Goal: Task Accomplishment & Management: Complete application form

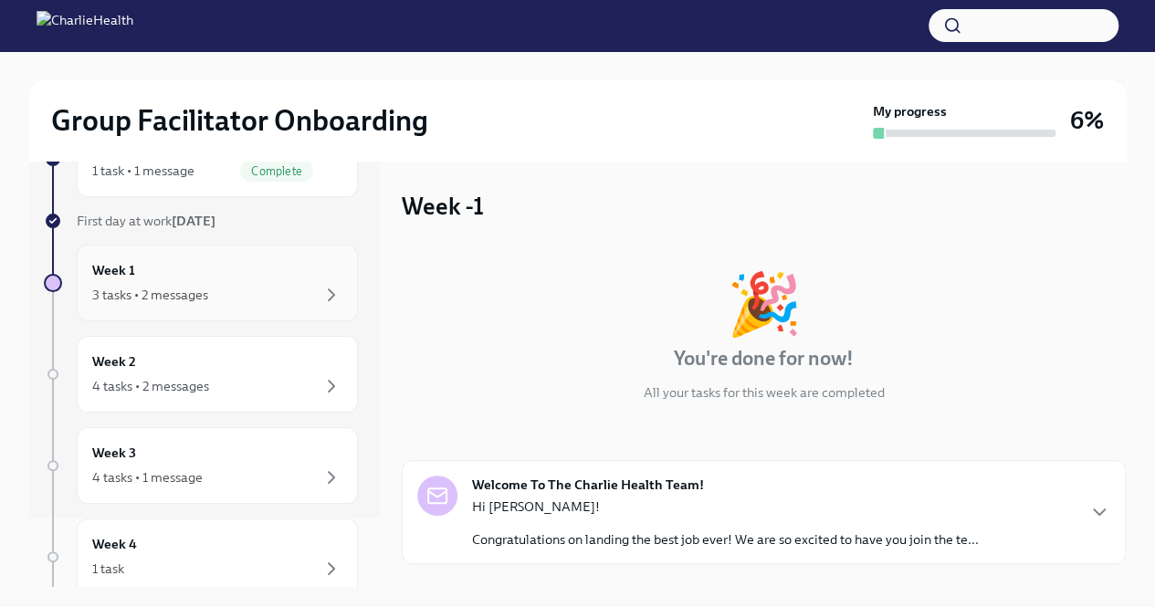
scroll to position [91, 0]
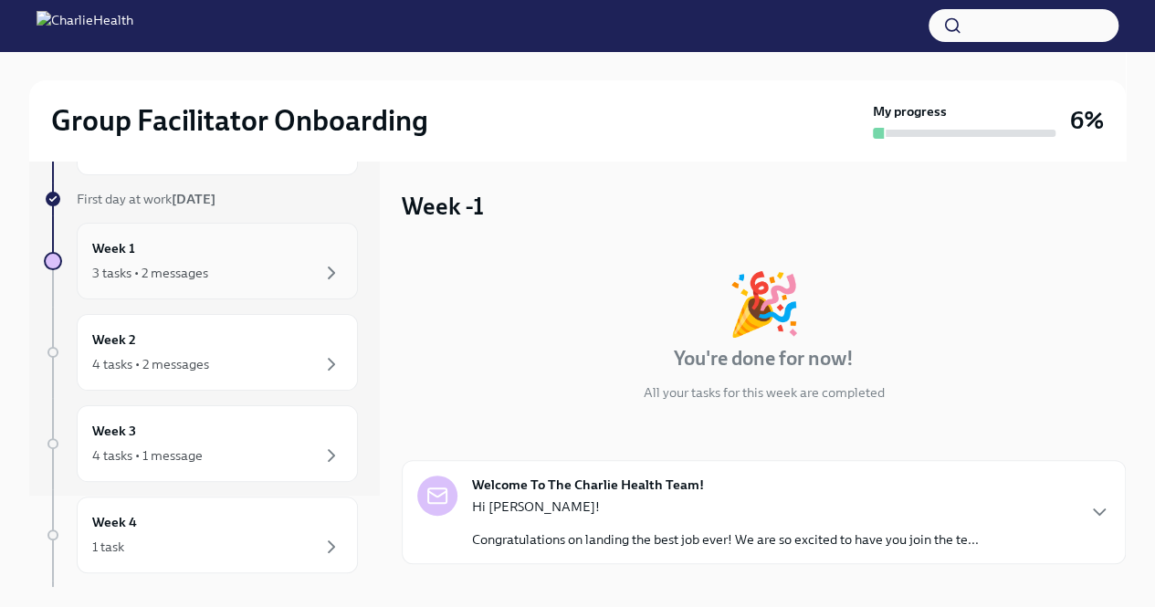
click at [155, 270] on div "3 tasks • 2 messages" at bounding box center [150, 273] width 116 height 18
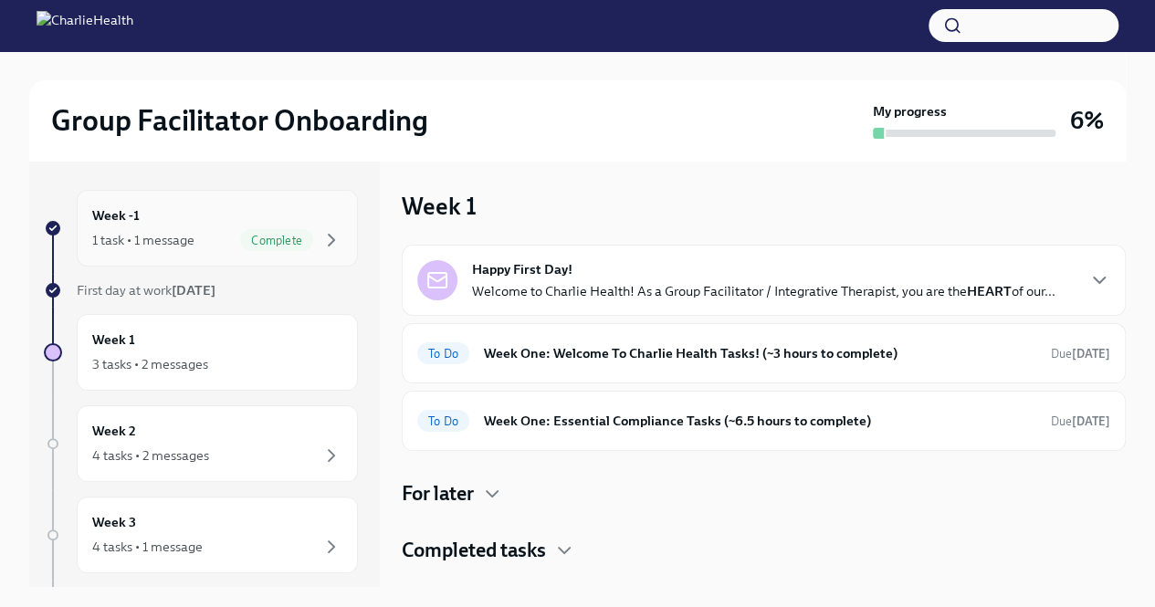
click at [177, 251] on div "Week -1 1 task • 1 message Complete" at bounding box center [217, 228] width 281 height 77
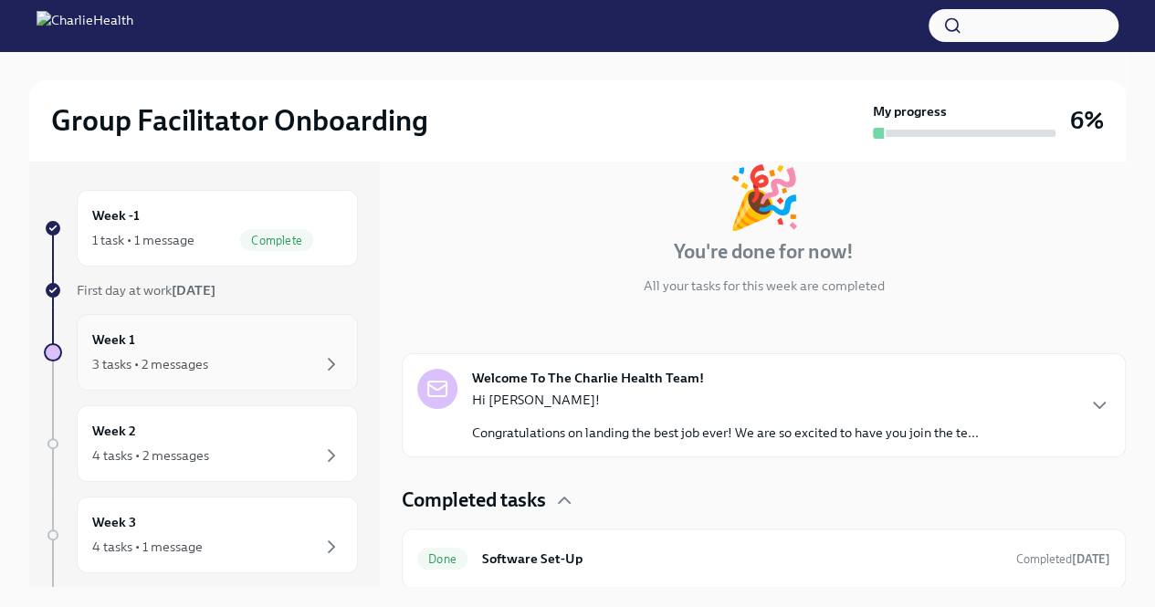
click at [143, 333] on div "Week 1 3 tasks • 2 messages" at bounding box center [217, 353] width 250 height 46
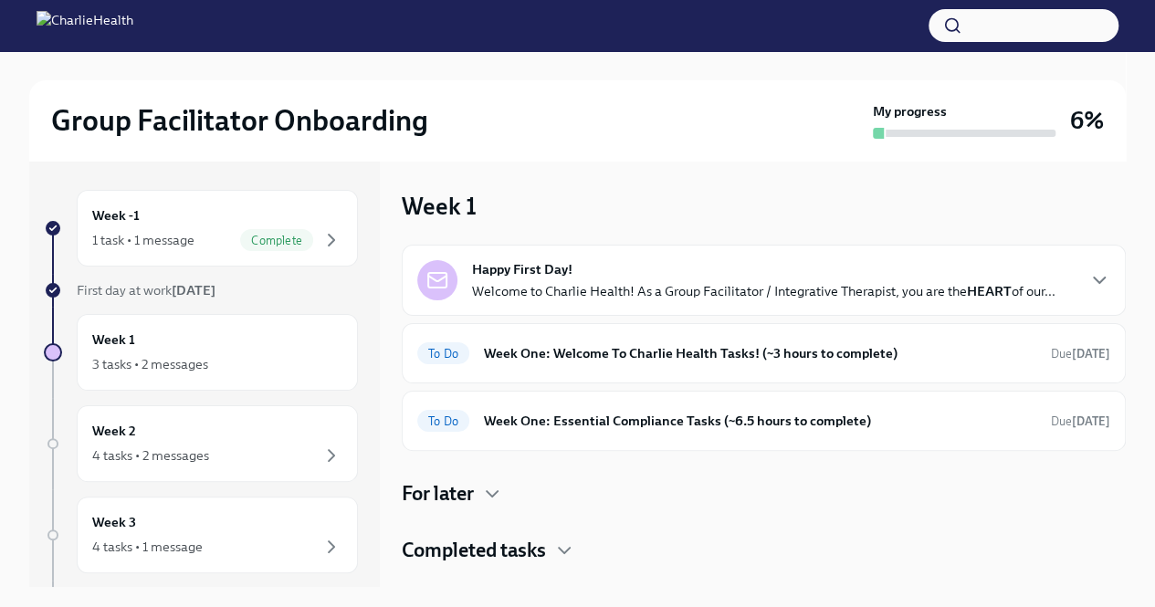
click at [794, 271] on div "Happy First Day! Welcome to Charlie Health! As a Group Facilitator / Integrativ…" at bounding box center [763, 280] width 583 height 40
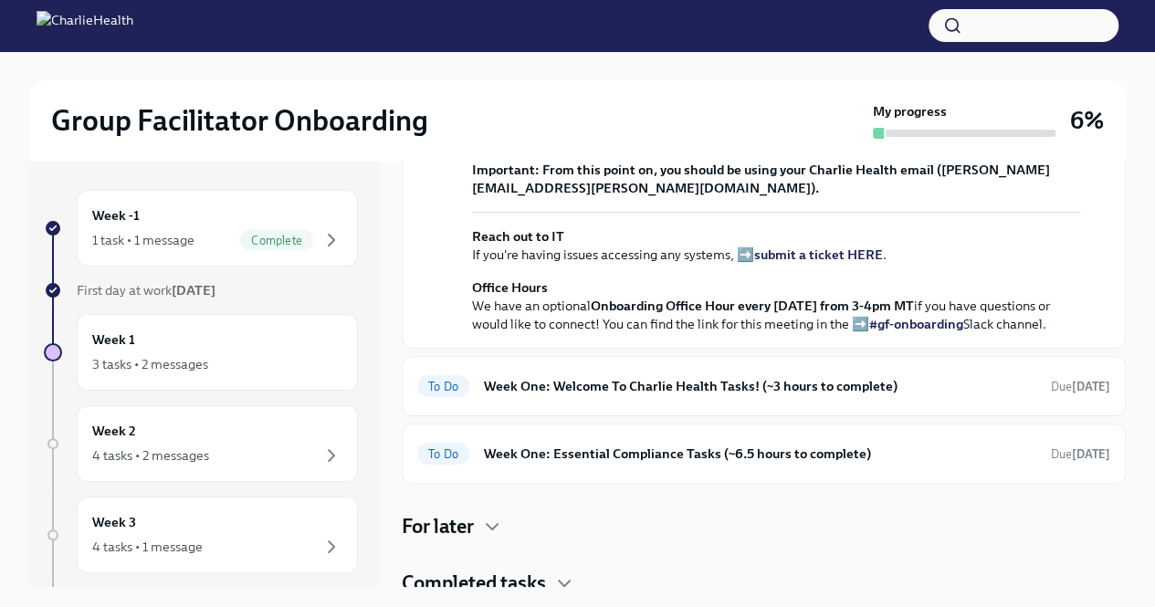
scroll to position [570, 0]
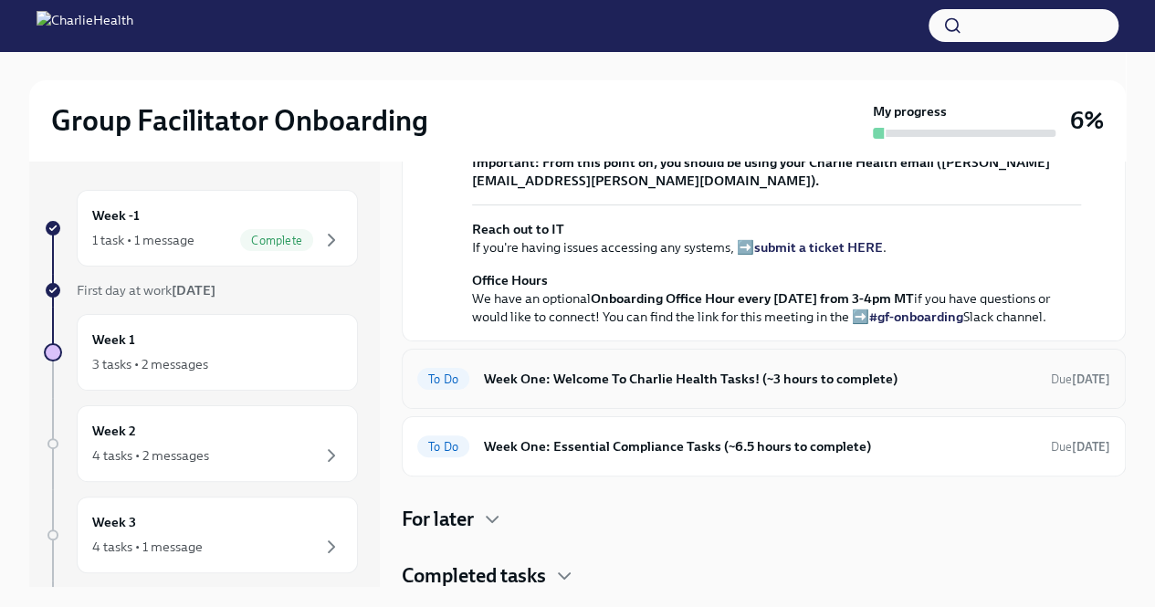
click at [617, 377] on h6 "Week One: Welcome To Charlie Health Tasks! (~3 hours to complete)" at bounding box center [760, 379] width 552 height 20
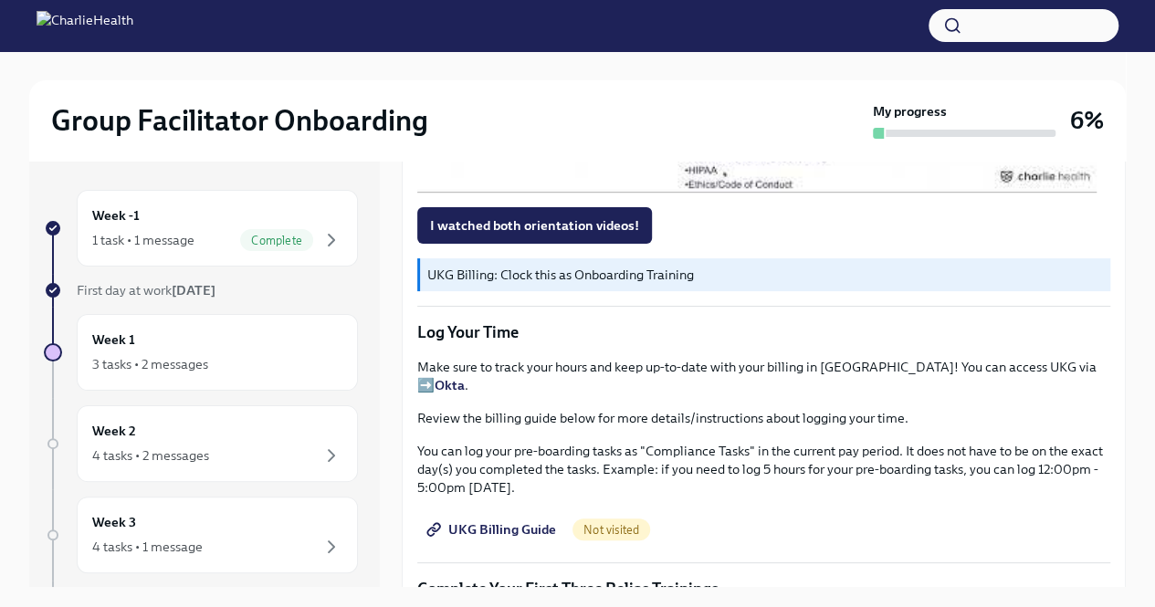
scroll to position [1826, 0]
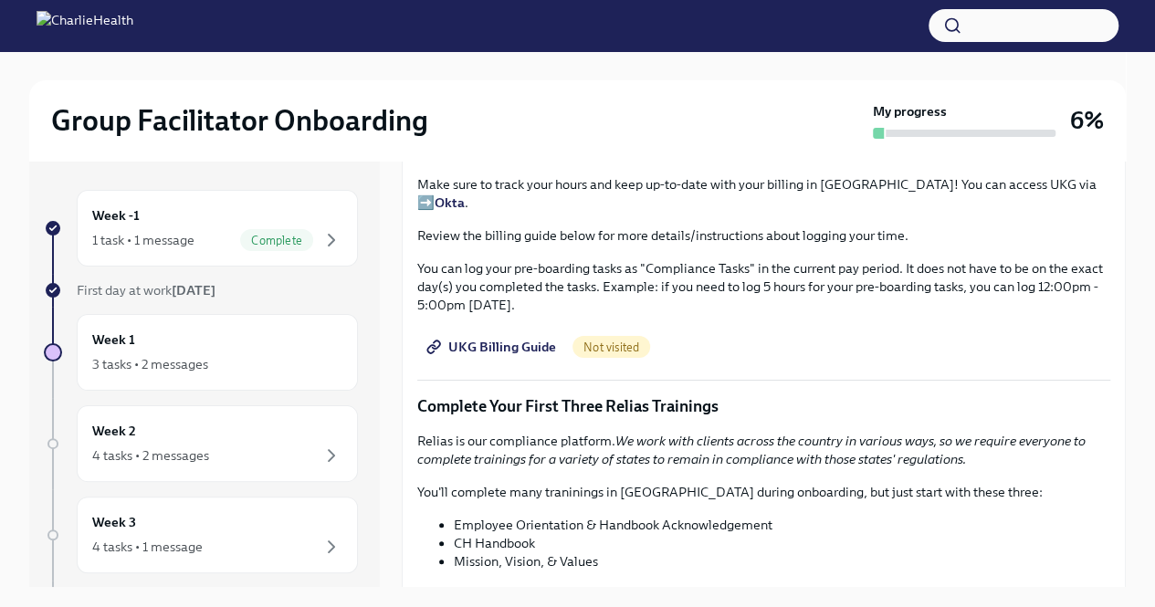
click at [545, 342] on span "UKG Billing Guide" at bounding box center [493, 347] width 126 height 18
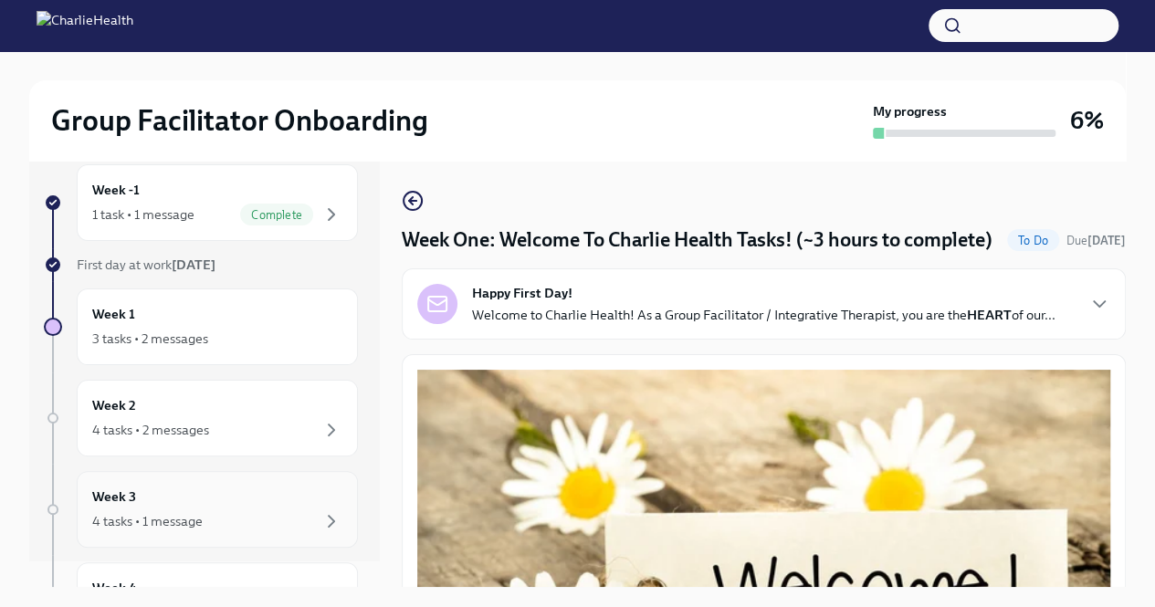
scroll to position [0, 0]
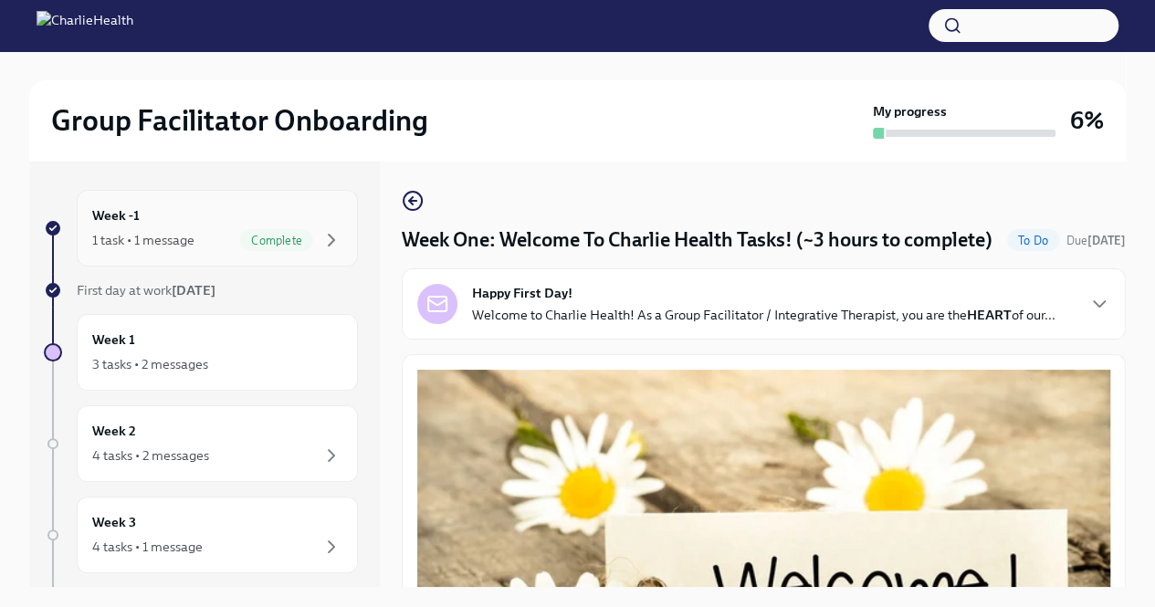
click at [268, 245] on span "Complete" at bounding box center [276, 241] width 73 height 14
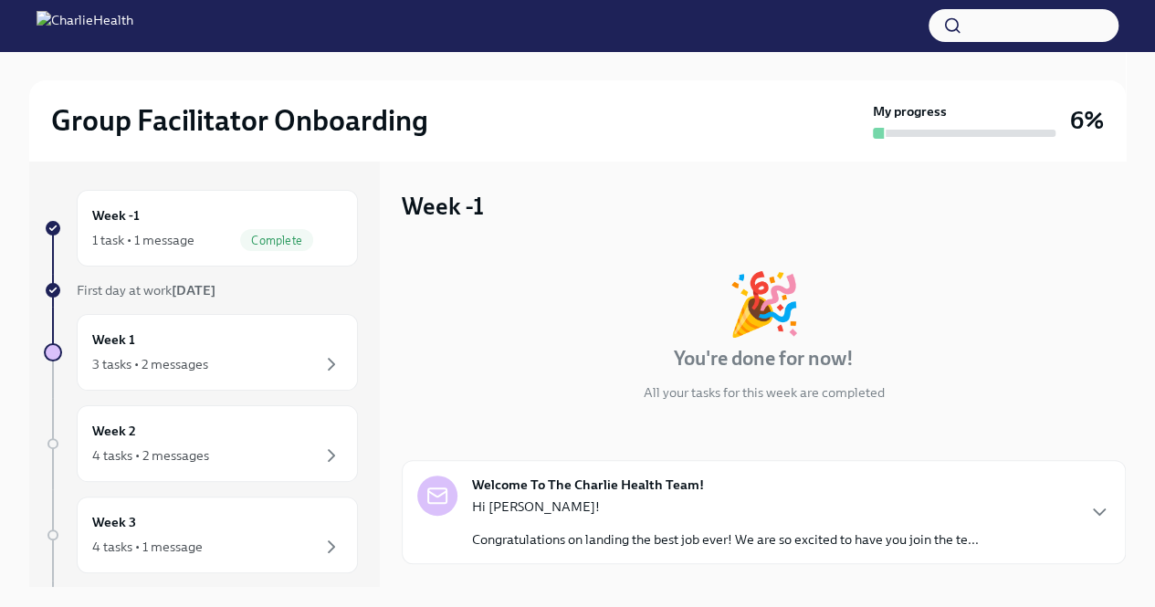
click at [575, 211] on div "Week -1 🎉 You're done for now! All your tasks for this week are completed Welco…" at bounding box center [764, 443] width 724 height 506
